Goal: Task Accomplishment & Management: Manage account settings

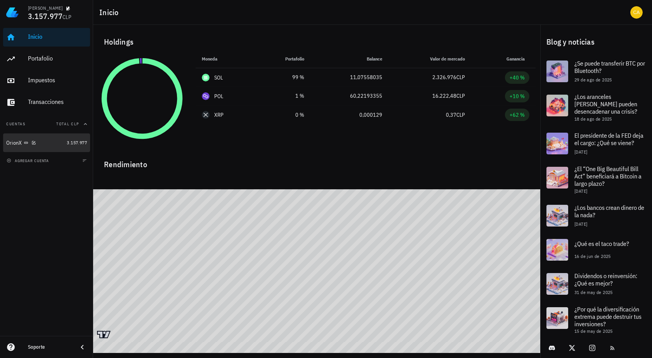
click at [50, 142] on div "OrionX" at bounding box center [34, 142] width 57 height 7
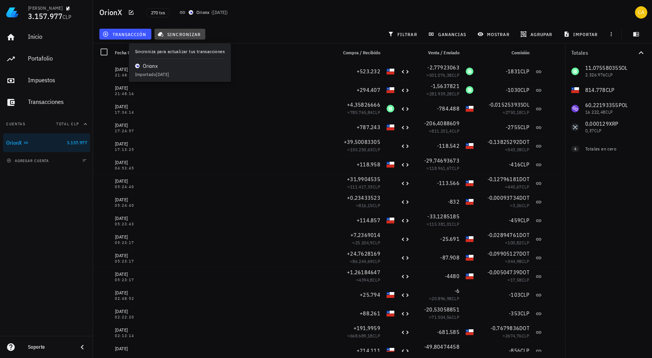
click at [183, 33] on span "sincronizar" at bounding box center [180, 34] width 42 height 6
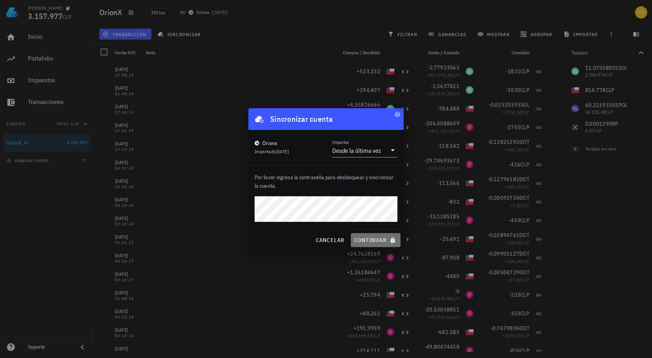
click at [372, 237] on span "continuar" at bounding box center [375, 240] width 43 height 7
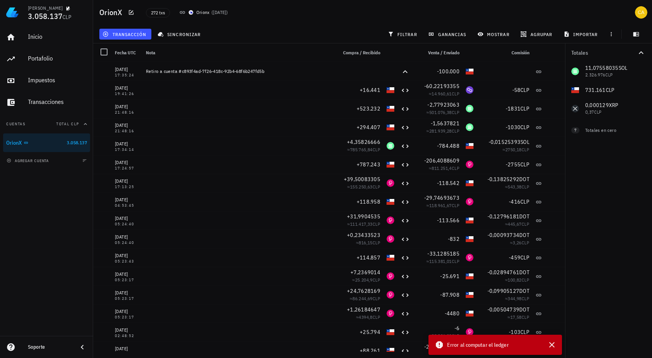
click at [37, 233] on div "Inicio [GEOGRAPHIC_DATA] Impuestos [GEOGRAPHIC_DATA] Cuentas Total CLP OrionX 3…" at bounding box center [46, 180] width 93 height 311
click at [48, 102] on div "Transacciones" at bounding box center [57, 101] width 59 height 7
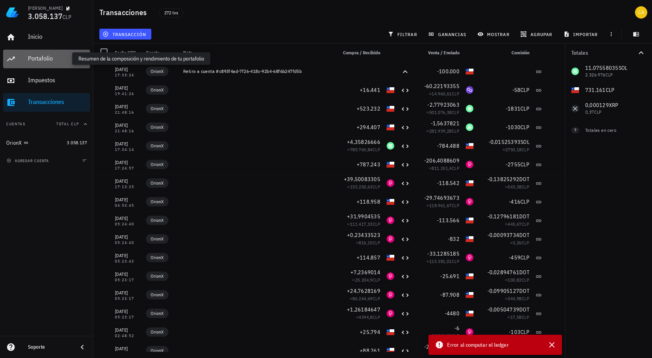
click at [52, 57] on div "Portafolio" at bounding box center [57, 58] width 59 height 7
